Goal: Task Accomplishment & Management: Manage account settings

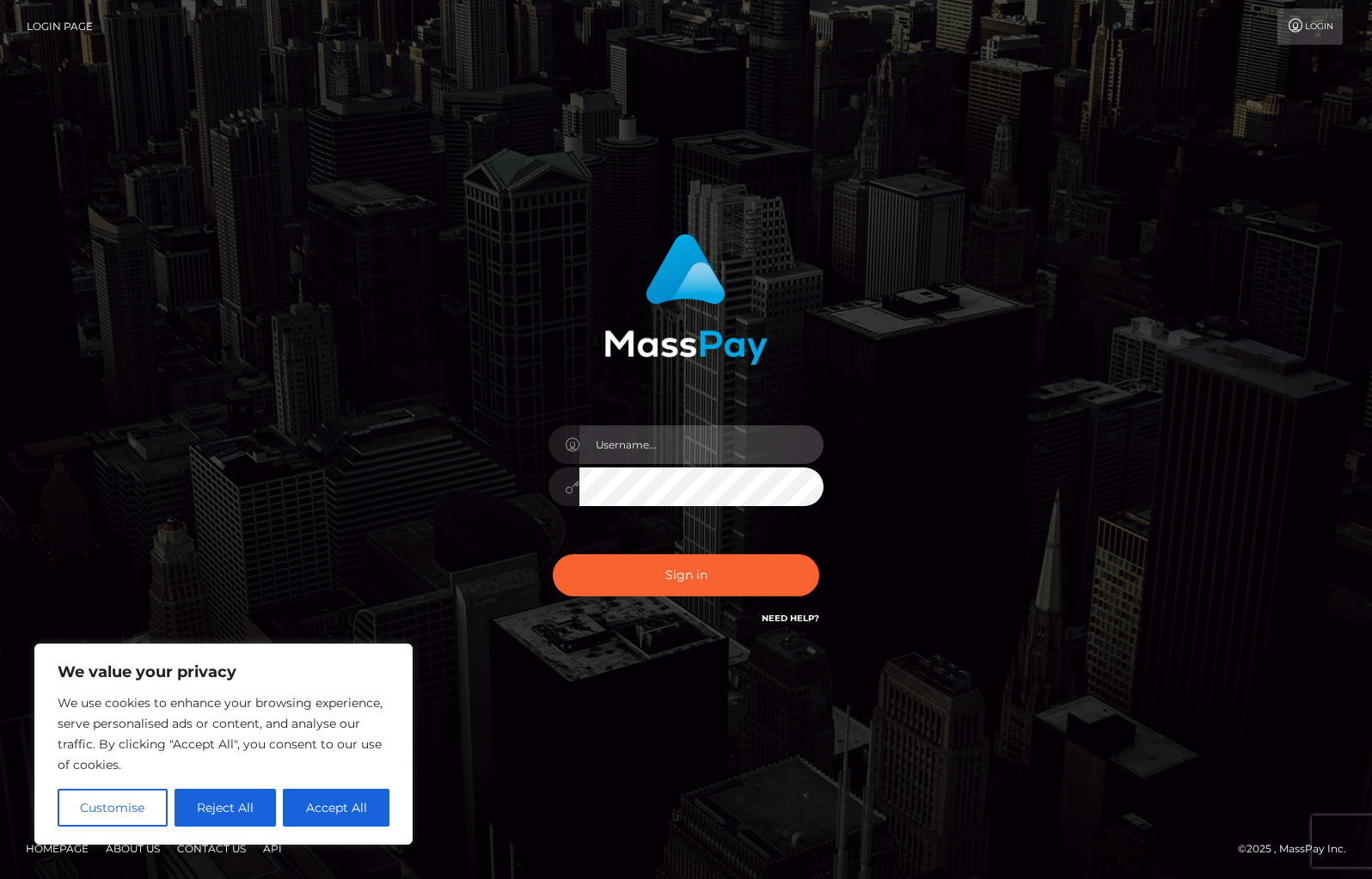
click at [626, 447] on input "text" at bounding box center [702, 444] width 245 height 39
type input "[EMAIL_ADDRESS][DOMAIN_NAME]"
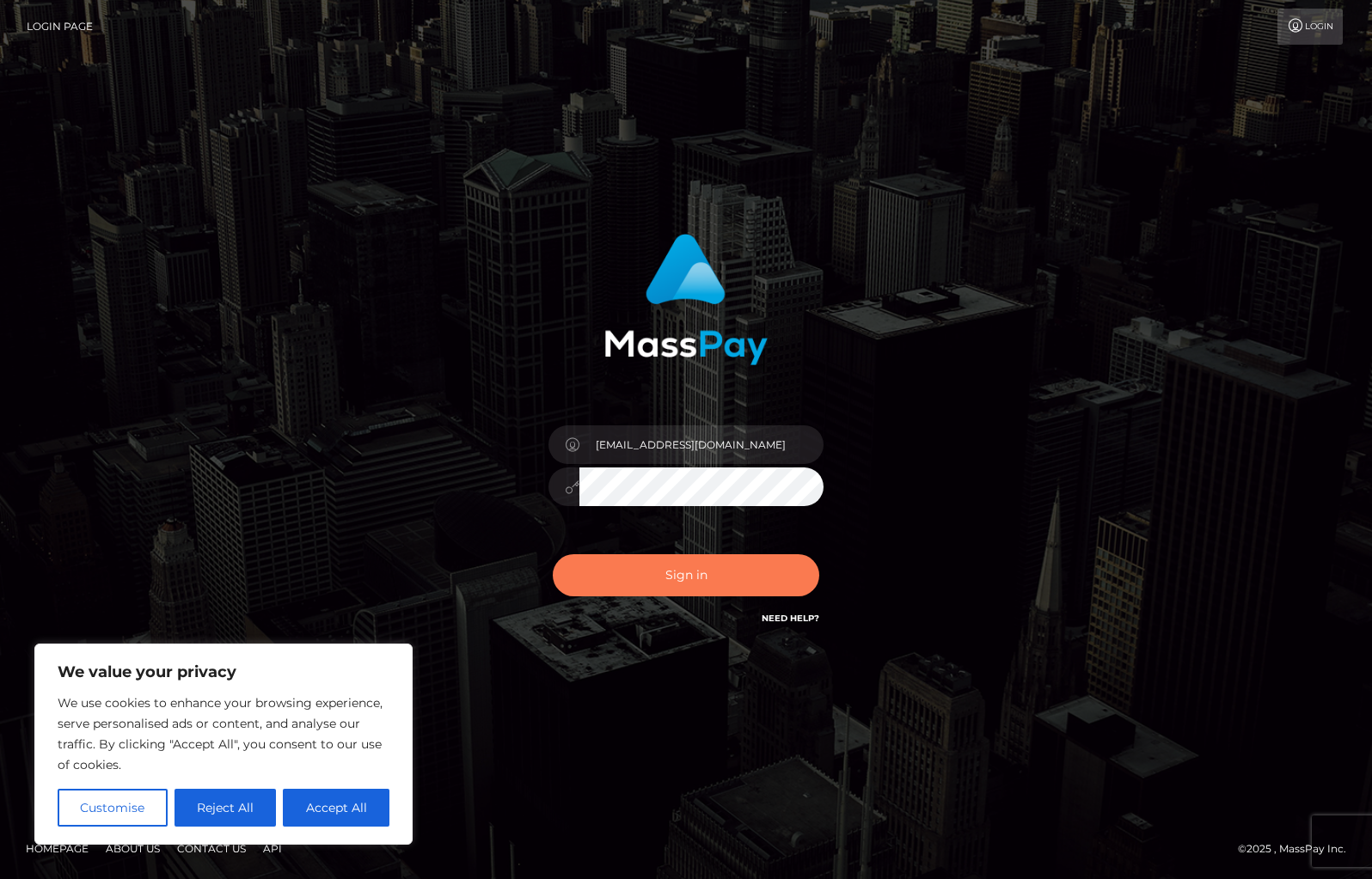
click at [684, 565] on button "Sign in" at bounding box center [686, 574] width 267 height 42
click at [64, 30] on link "Login Page" at bounding box center [59, 26] width 66 height 36
click at [64, 18] on link "Login Page" at bounding box center [59, 26] width 66 height 36
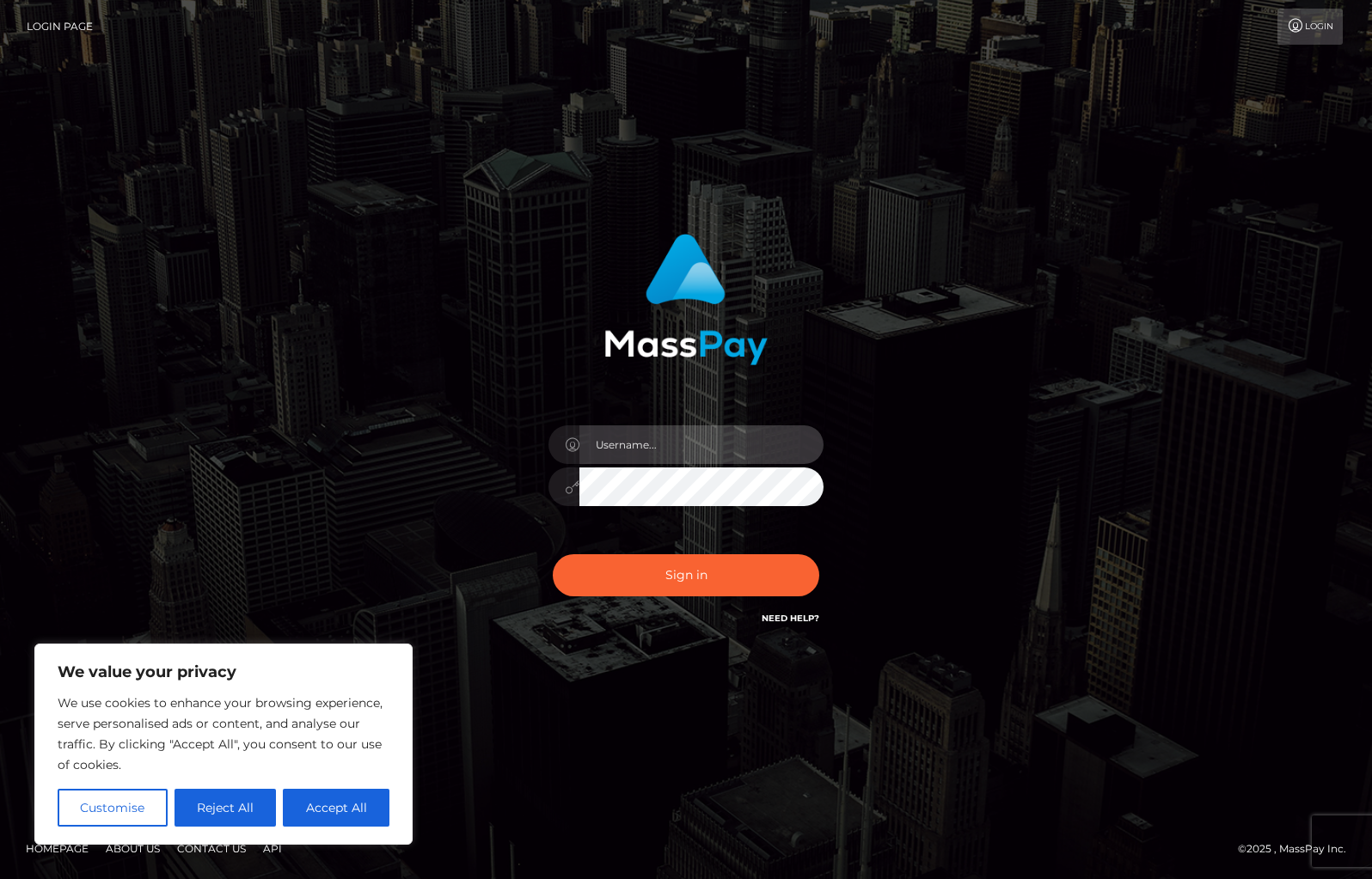
click at [678, 443] on input "text" at bounding box center [702, 444] width 245 height 39
type input "[EMAIL_ADDRESS][DOMAIN_NAME]"
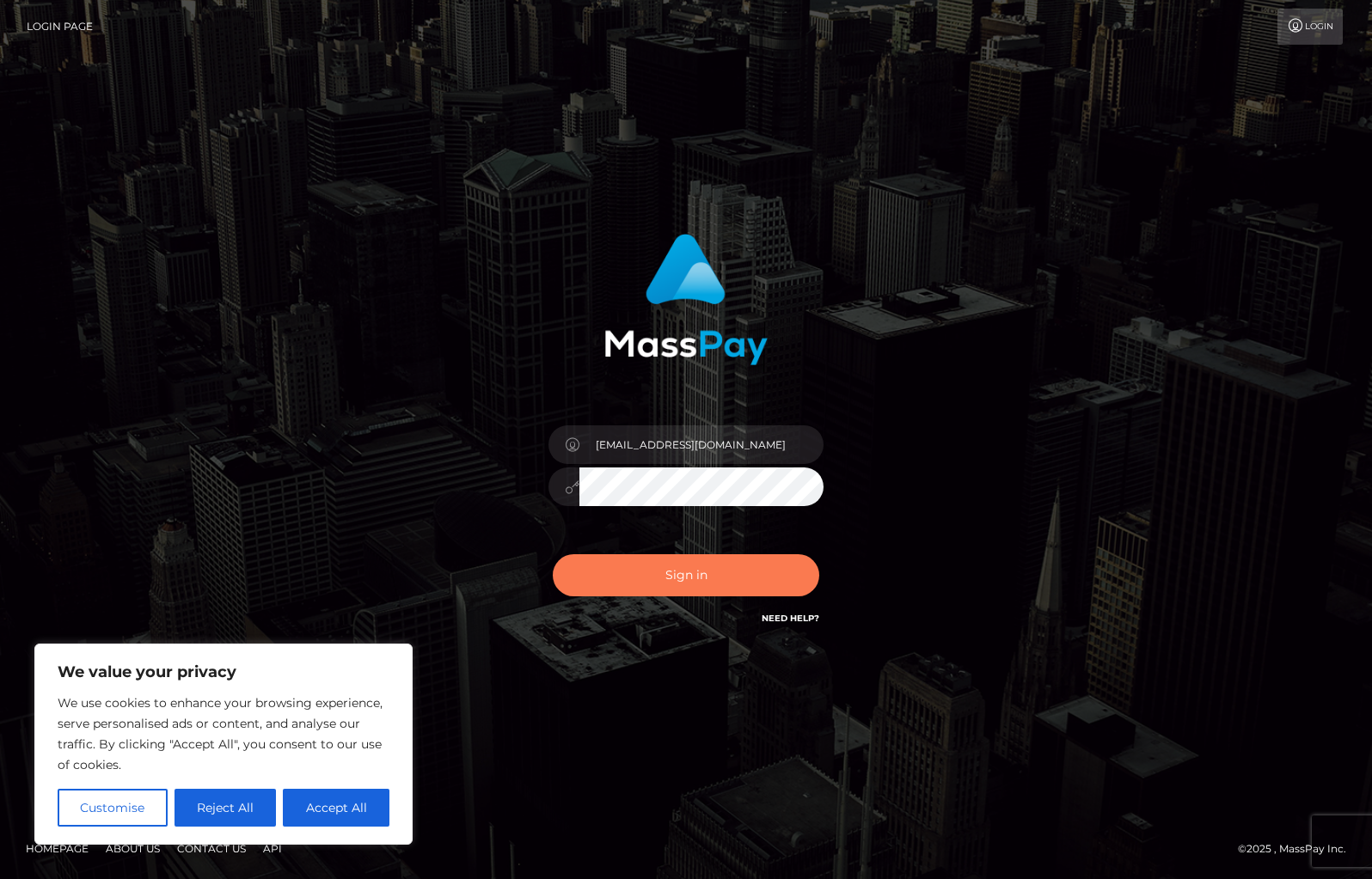
click at [697, 574] on button "Sign in" at bounding box center [686, 574] width 267 height 42
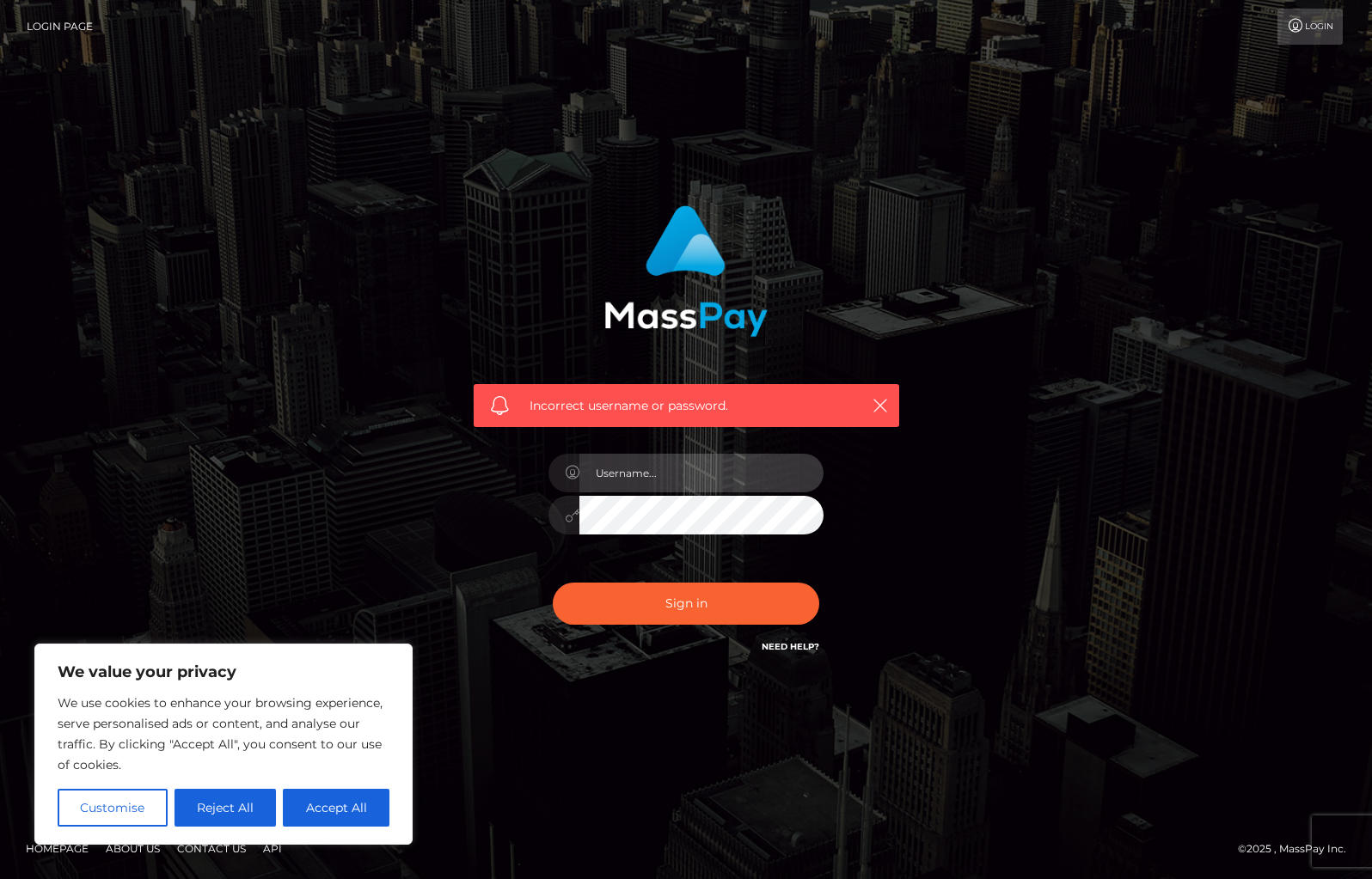
click at [636, 461] on input "text" at bounding box center [702, 473] width 245 height 39
type input "[EMAIL_ADDRESS][DOMAIN_NAME]"
